Goal: Task Accomplishment & Management: Manage account settings

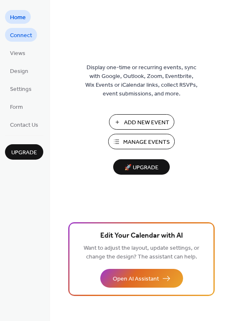
click at [26, 35] on span "Connect" at bounding box center [21, 35] width 22 height 9
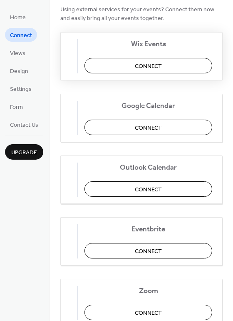
scroll to position [83, 0]
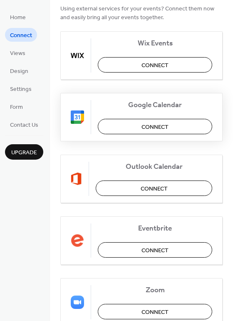
click at [164, 123] on span "Connect" at bounding box center [155, 126] width 27 height 9
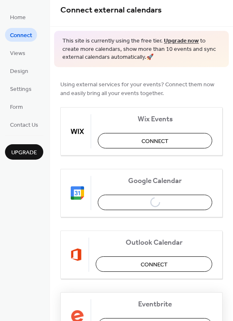
scroll to position [0, 0]
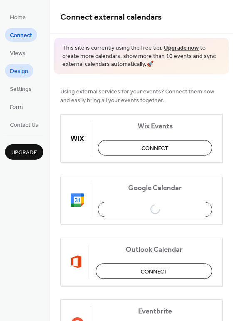
click at [22, 69] on span "Design" at bounding box center [19, 71] width 18 height 9
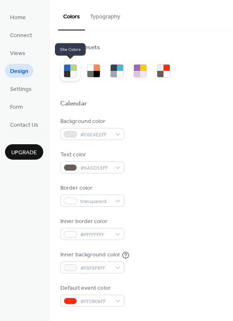
click at [73, 72] on div at bounding box center [73, 74] width 6 height 6
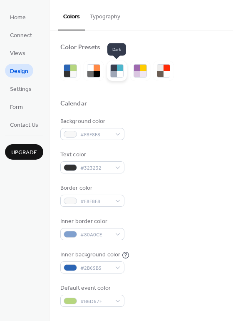
click at [114, 75] on div at bounding box center [114, 74] width 6 height 6
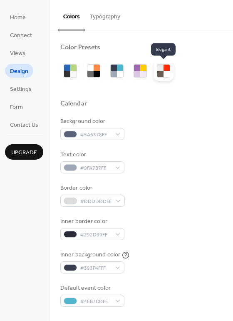
click at [164, 75] on div at bounding box center [167, 74] width 6 height 6
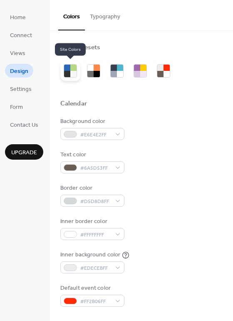
click at [74, 71] on div at bounding box center [73, 74] width 6 height 6
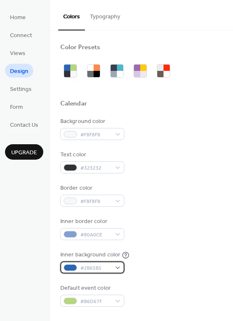
click at [116, 267] on div "#2B65B5" at bounding box center [92, 267] width 64 height 12
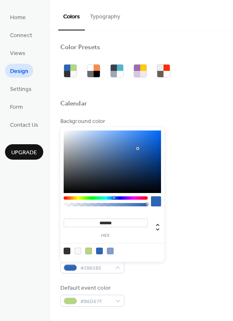
click at [110, 249] on div at bounding box center [110, 250] width 7 height 7
click at [79, 249] on div at bounding box center [78, 250] width 7 height 7
type input "*******"
click at [139, 269] on div "Inner background color #F8F8F8FF" at bounding box center [141, 261] width 162 height 23
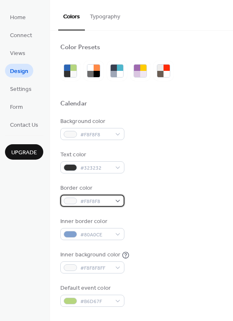
click at [118, 197] on div "#F8F8F8" at bounding box center [92, 200] width 64 height 12
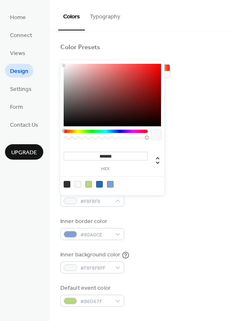
click at [100, 183] on div at bounding box center [99, 184] width 7 height 7
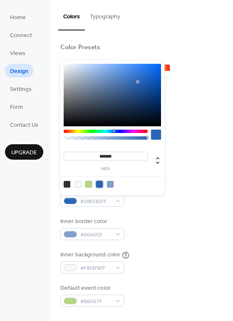
type input "*******"
click at [177, 227] on div "Inner border color #80A0CE" at bounding box center [141, 228] width 162 height 23
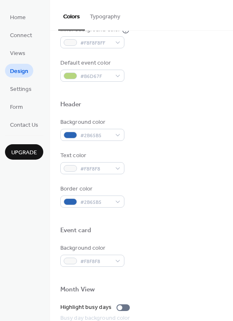
scroll to position [166, 0]
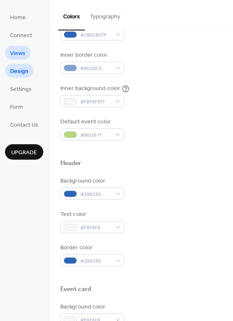
click at [21, 55] on span "Views" at bounding box center [17, 53] width 15 height 9
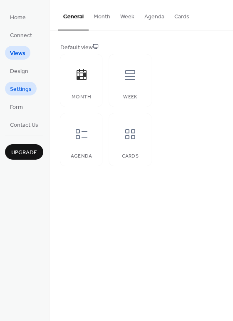
click at [29, 85] on span "Settings" at bounding box center [21, 89] width 22 height 9
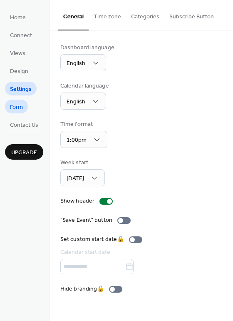
click at [19, 107] on span "Form" at bounding box center [16, 107] width 13 height 9
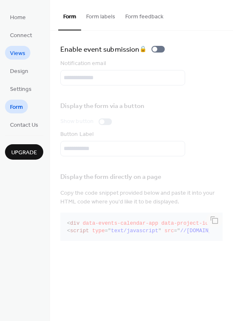
click at [22, 55] on span "Views" at bounding box center [17, 53] width 15 height 9
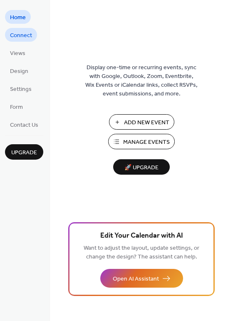
click at [22, 31] on span "Connect" at bounding box center [21, 35] width 22 height 9
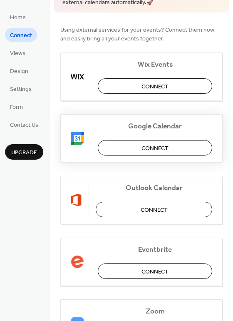
scroll to position [83, 0]
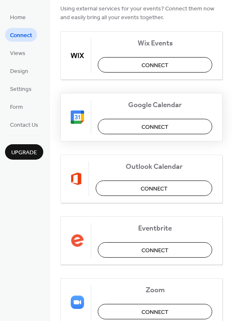
click at [152, 127] on span "Connect" at bounding box center [155, 126] width 27 height 9
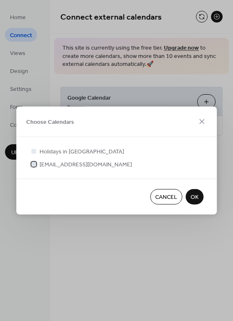
click at [35, 164] on div at bounding box center [33, 163] width 5 height 5
click at [36, 151] on div at bounding box center [33, 150] width 5 height 5
click at [33, 150] on div at bounding box center [33, 150] width 5 height 5
click at [196, 198] on span "OK" at bounding box center [195, 197] width 8 height 9
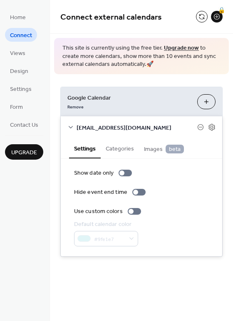
click at [67, 125] on icon at bounding box center [70, 127] width 7 height 7
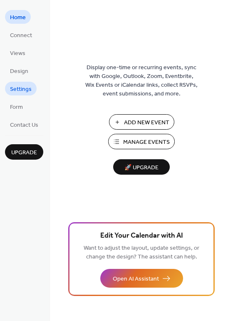
click at [14, 87] on span "Settings" at bounding box center [21, 89] width 22 height 9
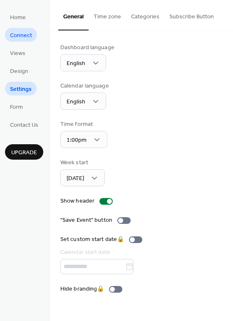
click at [22, 39] on span "Connect" at bounding box center [21, 35] width 22 height 9
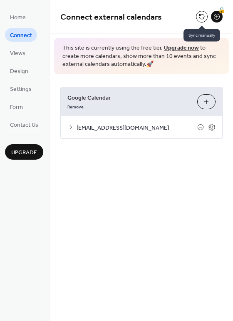
click at [202, 20] on button at bounding box center [202, 17] width 12 height 12
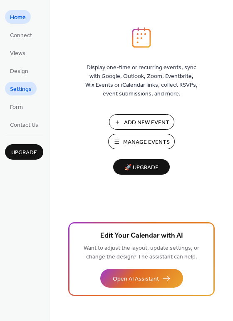
click at [16, 90] on span "Settings" at bounding box center [21, 89] width 22 height 9
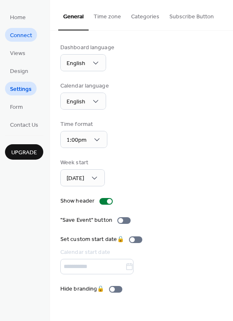
click at [15, 35] on span "Connect" at bounding box center [21, 35] width 22 height 9
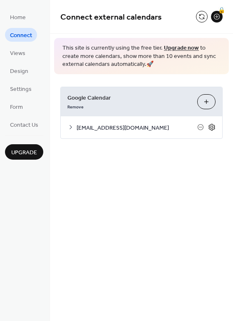
click at [210, 127] on icon at bounding box center [211, 126] width 7 height 7
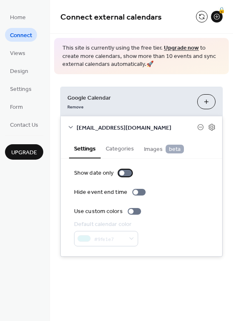
click at [120, 172] on div at bounding box center [122, 172] width 5 height 5
click at [129, 171] on div at bounding box center [128, 172] width 5 height 5
click at [125, 149] on button "Categories" at bounding box center [120, 147] width 38 height 19
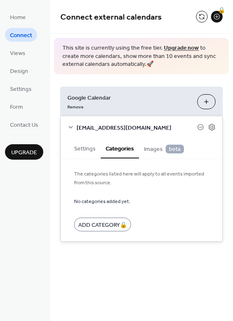
click at [157, 151] on span "Images beta" at bounding box center [164, 148] width 40 height 9
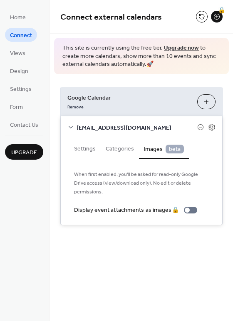
click at [95, 148] on button "Settings" at bounding box center [85, 147] width 32 height 19
